Goal: Task Accomplishment & Management: Use online tool/utility

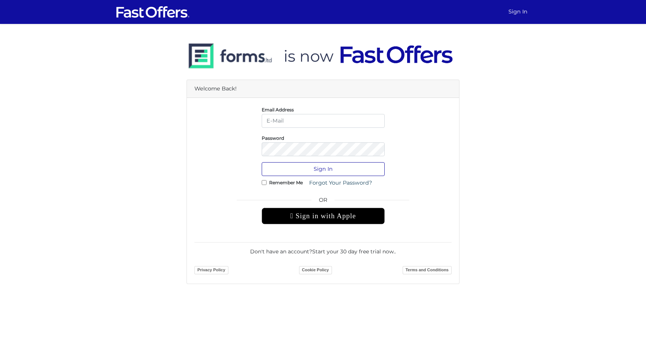
type input "alyssachin@royallepage.ca"
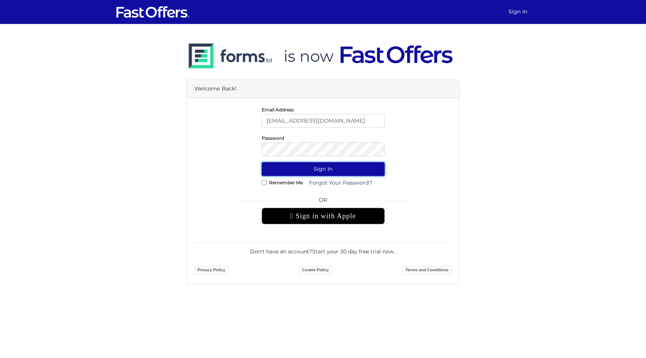
click at [337, 166] on button "Sign In" at bounding box center [323, 169] width 123 height 14
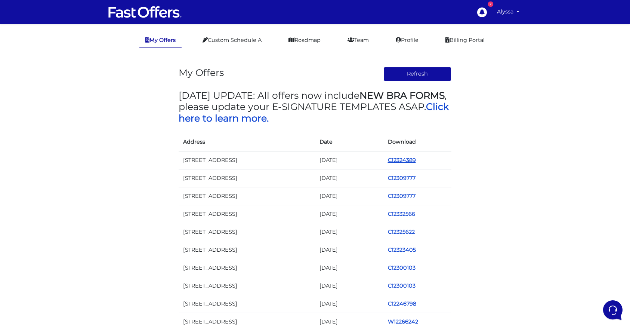
click at [398, 159] on link "C12324389" at bounding box center [402, 160] width 28 height 7
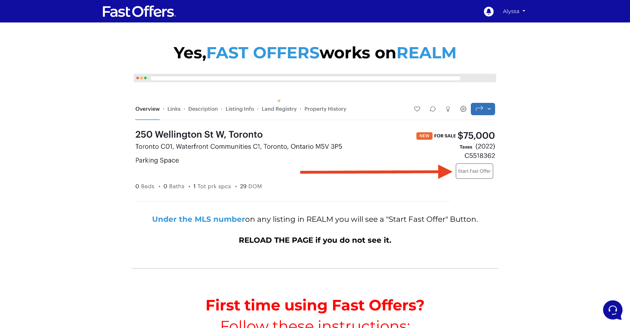
click at [520, 10] on link "Alyssa" at bounding box center [514, 11] width 28 height 13
click at [500, 26] on link "My Offers" at bounding box center [502, 26] width 52 height 10
